Goal: Transaction & Acquisition: Purchase product/service

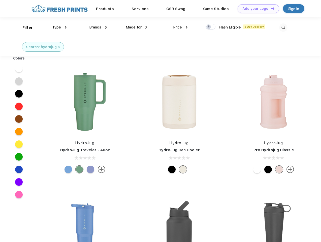
scroll to position [0, 0]
click at [257, 9] on link "Add your Logo Design Tool" at bounding box center [259, 8] width 42 height 9
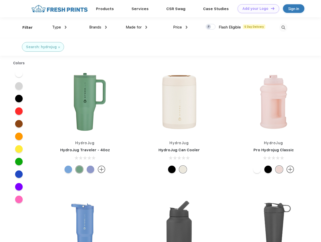
click at [0, 0] on div "Design Tool" at bounding box center [0, 0] width 0 height 0
click at [271, 8] on link "Add your Logo Design Tool" at bounding box center [259, 8] width 42 height 9
click at [24, 28] on div "Filter" at bounding box center [27, 28] width 10 height 6
click at [60, 27] on span "Type" at bounding box center [56, 27] width 9 height 5
click at [98, 27] on span "Brands" at bounding box center [95, 27] width 12 height 5
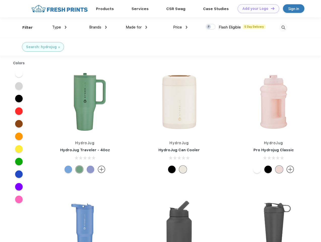
click at [137, 27] on span "Made for" at bounding box center [134, 27] width 16 height 5
click at [181, 27] on span "Price" at bounding box center [177, 27] width 9 height 5
click at [211, 27] on div at bounding box center [211, 27] width 10 height 6
click at [209, 27] on input "checkbox" at bounding box center [207, 25] width 3 height 3
click at [284, 28] on img at bounding box center [284, 27] width 8 height 8
